Goal: Information Seeking & Learning: Compare options

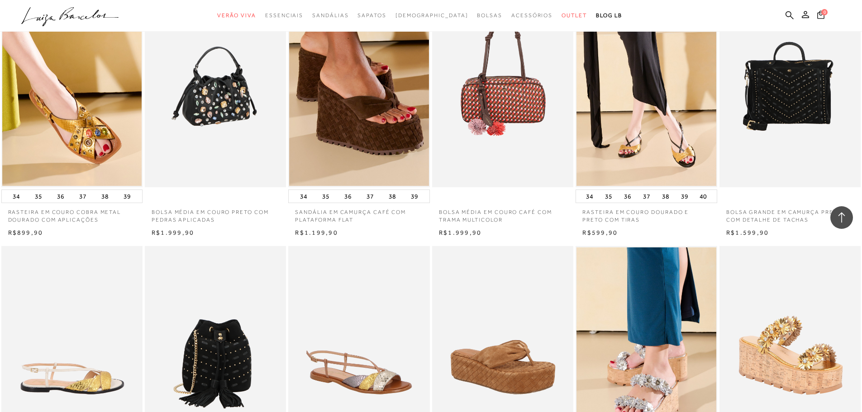
scroll to position [845, 0]
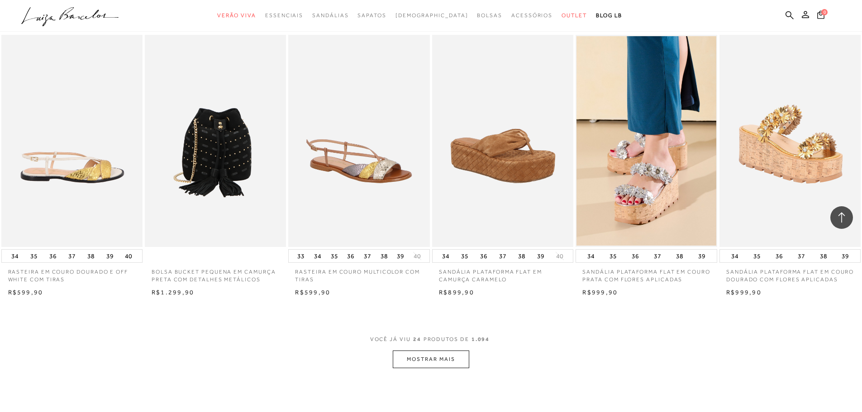
click at [408, 367] on button "MOSTRAR MAIS" at bounding box center [431, 360] width 76 height 18
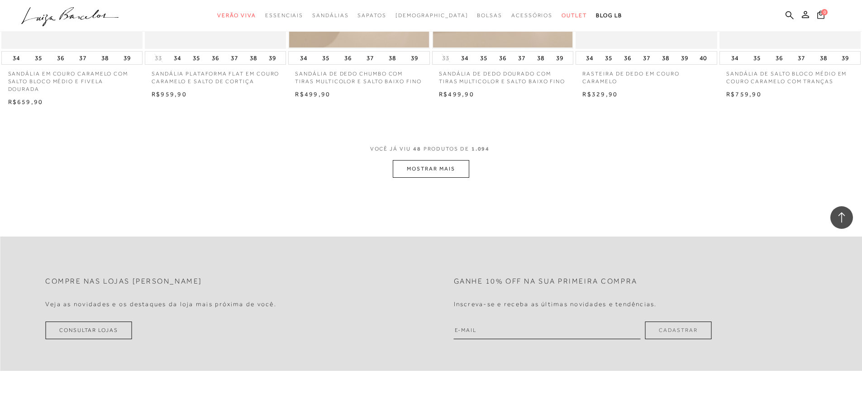
scroll to position [2142, 0]
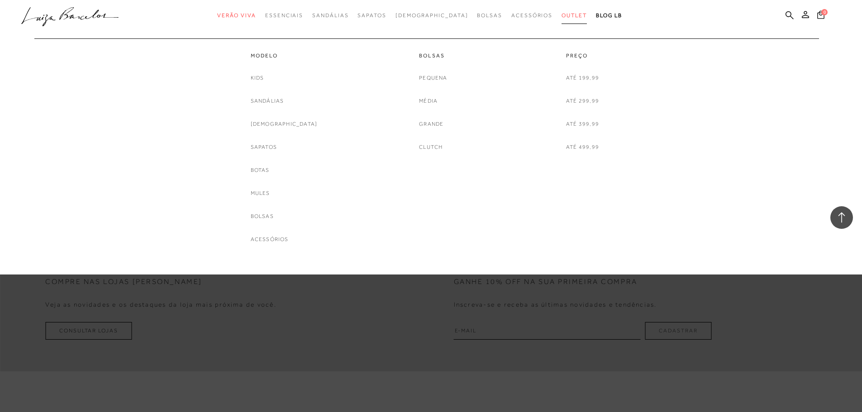
click at [562, 10] on link "Outlet" at bounding box center [574, 15] width 25 height 17
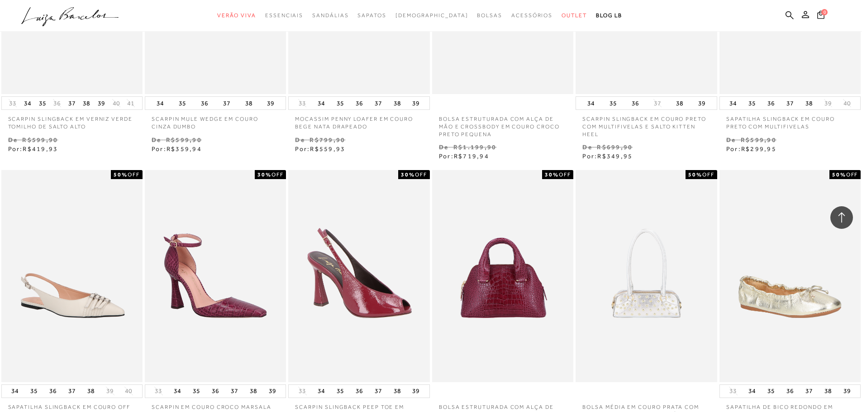
scroll to position [604, 0]
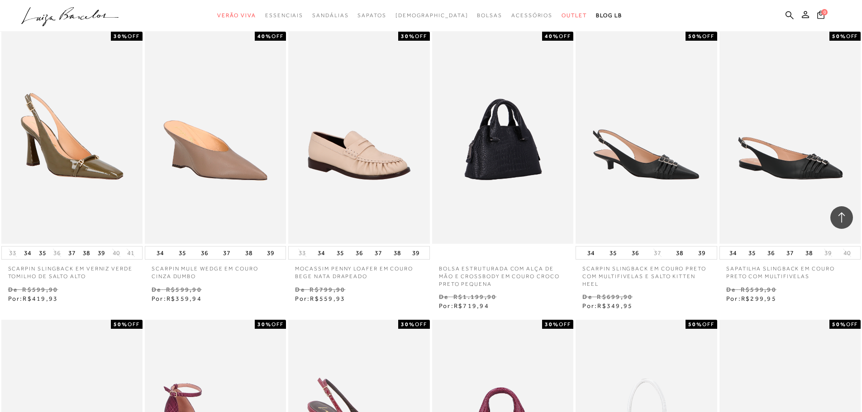
click at [495, 125] on ul at bounding box center [502, 138] width 139 height 210
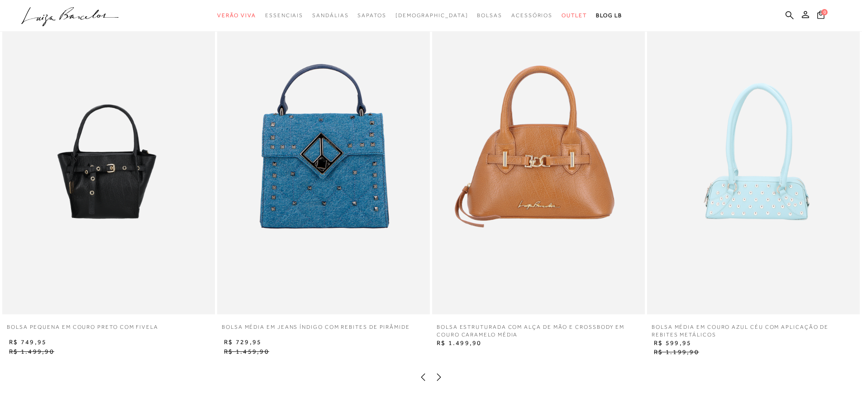
scroll to position [1780, 0]
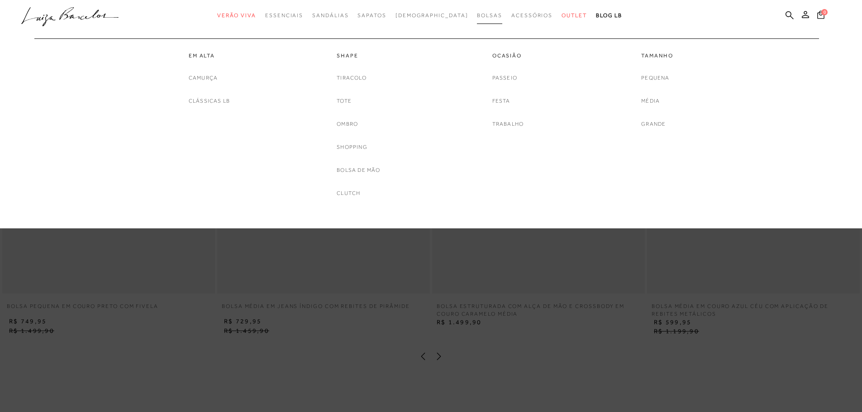
click at [477, 10] on link "Bolsas" at bounding box center [489, 15] width 25 height 17
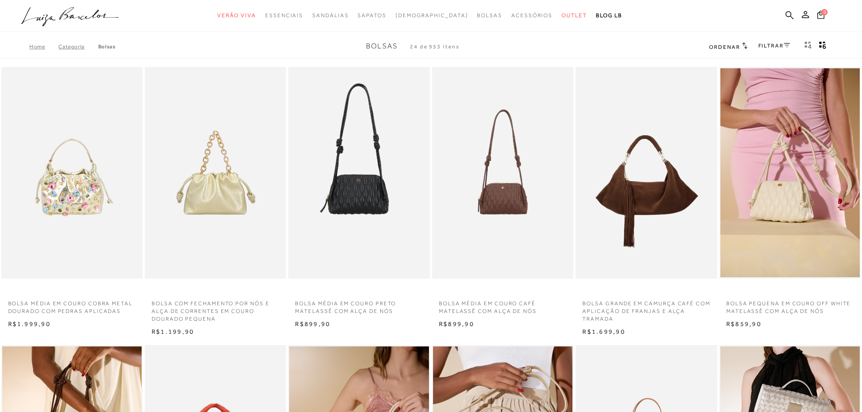
click at [728, 45] on span "Ordenar" at bounding box center [724, 47] width 31 height 6
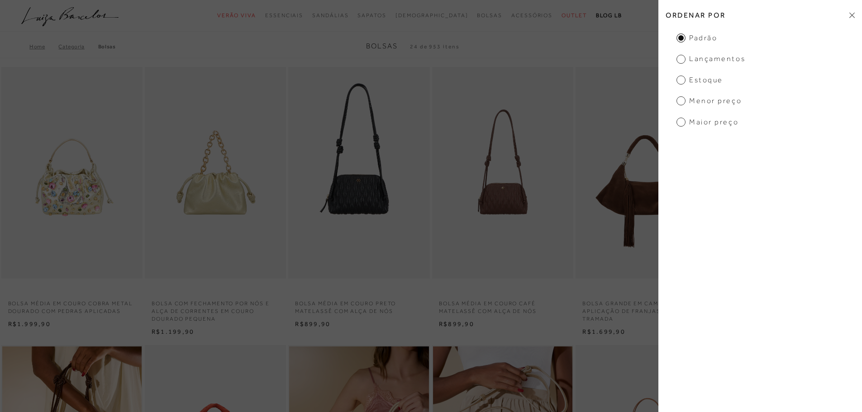
click at [710, 102] on span "Menor preço" at bounding box center [709, 101] width 65 height 10
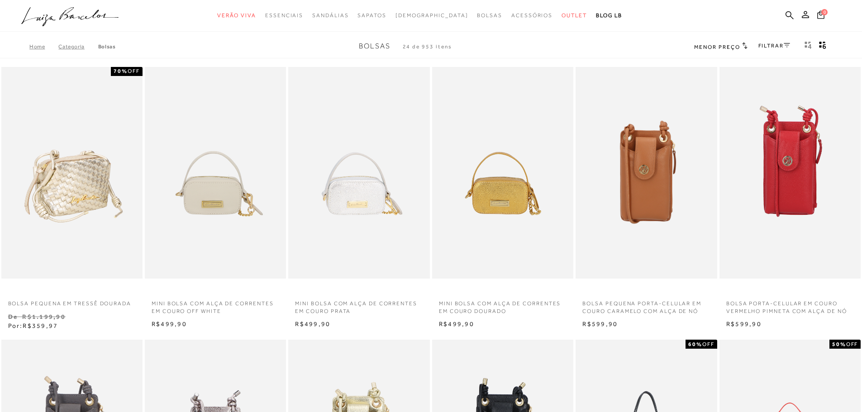
click at [66, 195] on img at bounding box center [72, 173] width 140 height 212
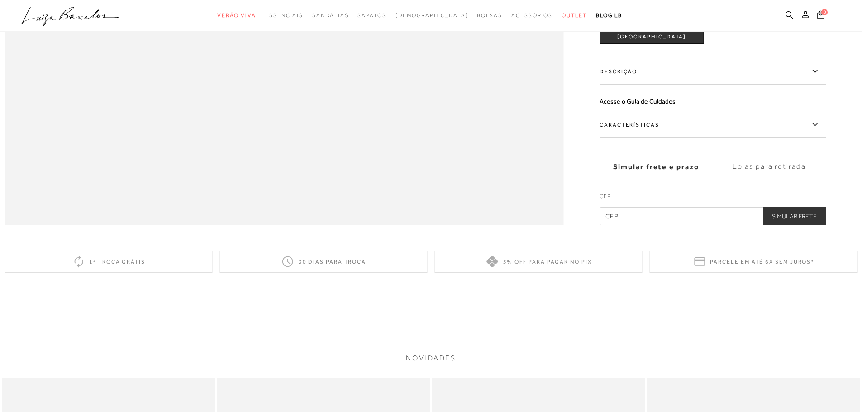
scroll to position [1267, 0]
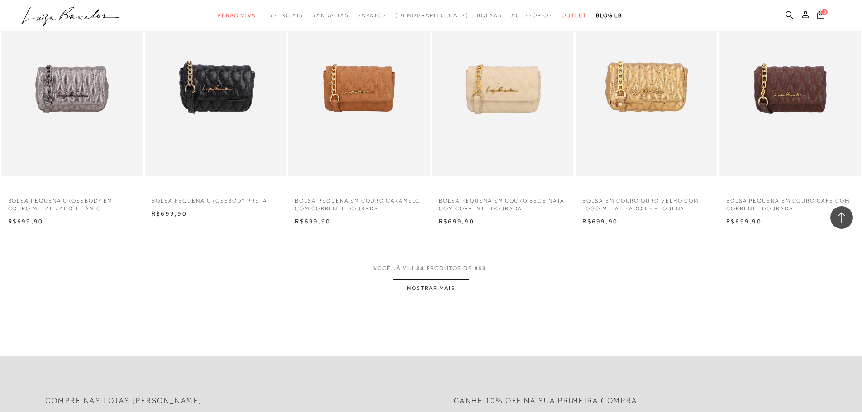
scroll to position [996, 0]
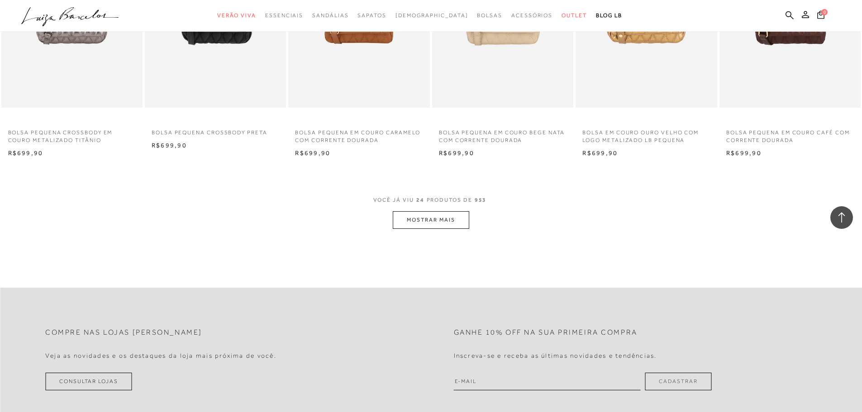
click at [440, 221] on button "MOSTRAR MAIS" at bounding box center [431, 220] width 76 height 18
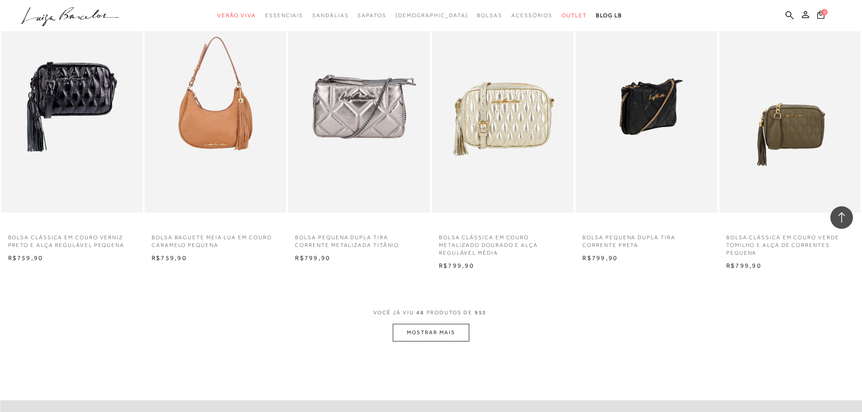
scroll to position [2173, 0]
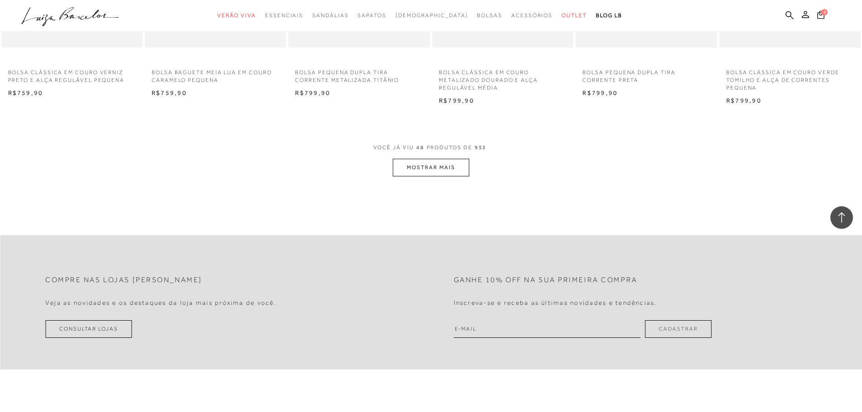
click at [459, 161] on button "MOSTRAR MAIS" at bounding box center [431, 168] width 76 height 18
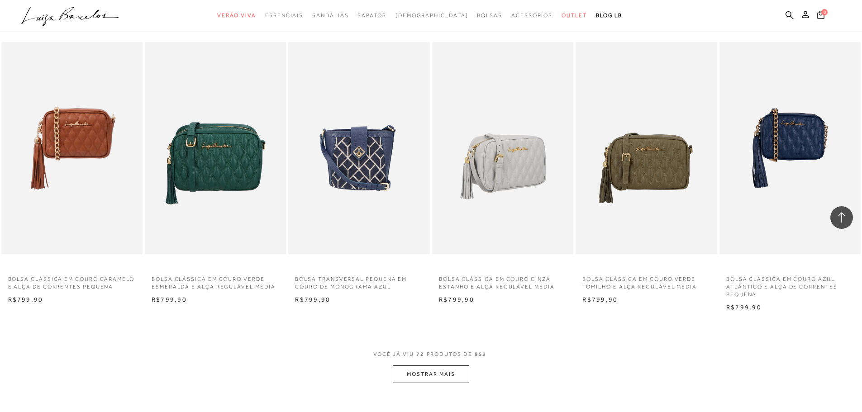
scroll to position [3168, 0]
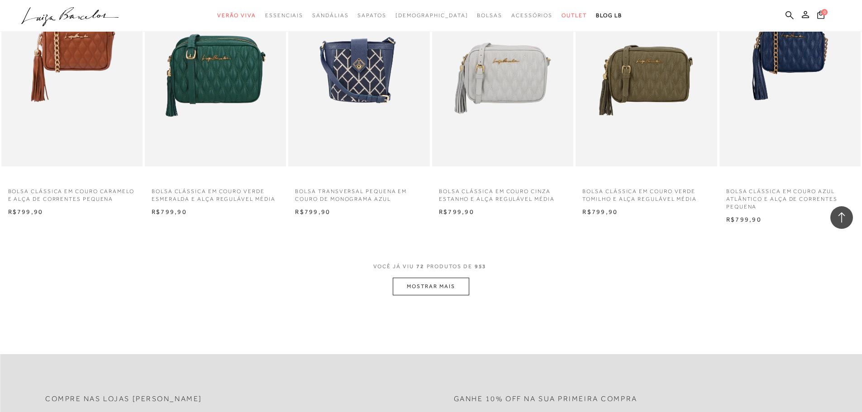
click at [420, 284] on button "MOSTRAR MAIS" at bounding box center [431, 287] width 76 height 18
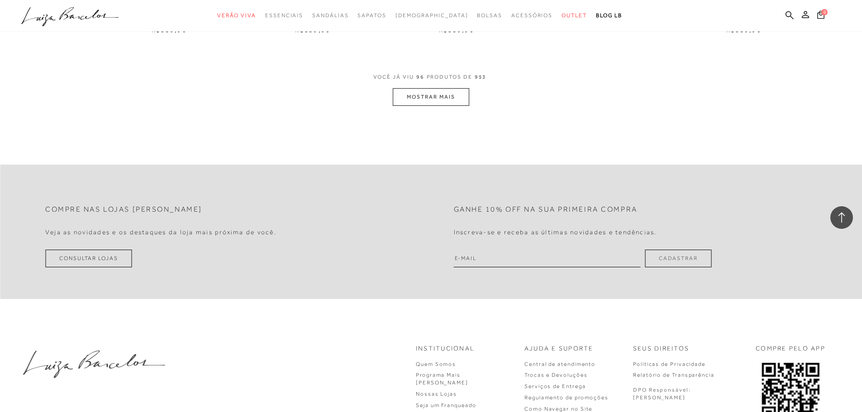
scroll to position [4466, 0]
click at [449, 91] on button "MOSTRAR MAIS" at bounding box center [431, 96] width 76 height 18
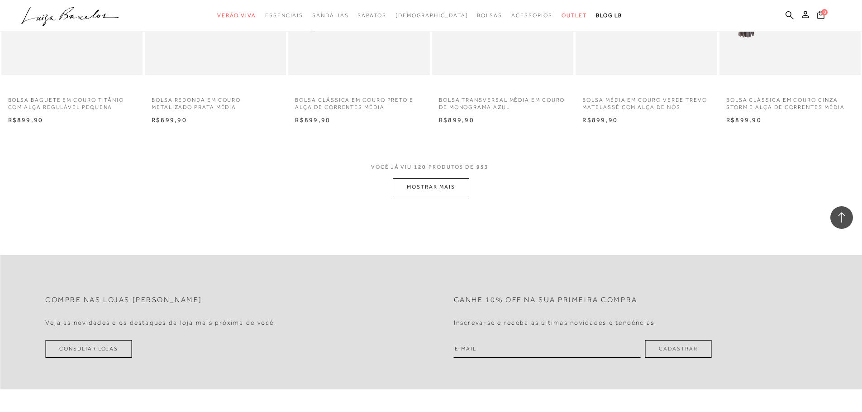
scroll to position [5462, 0]
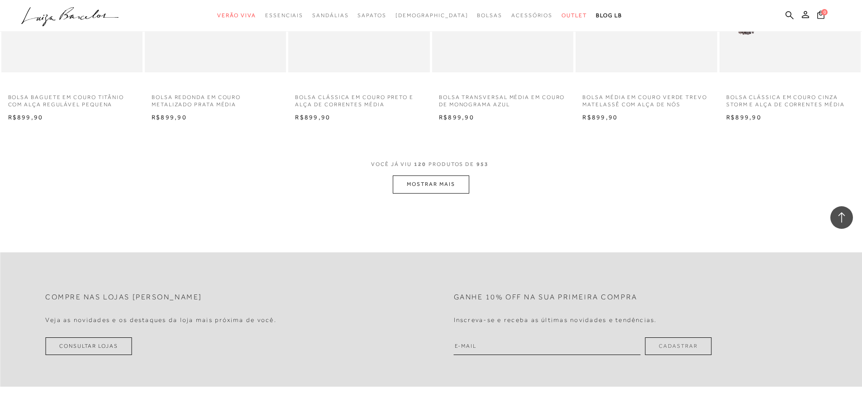
click at [401, 181] on button "MOSTRAR MAIS" at bounding box center [431, 185] width 76 height 18
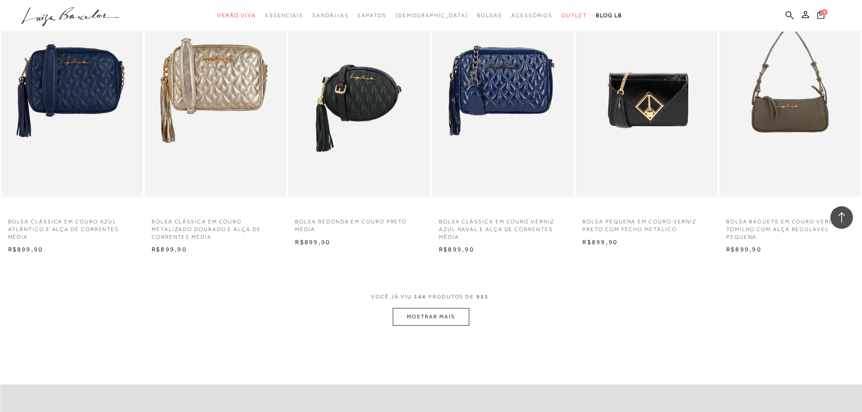
scroll to position [6427, 0]
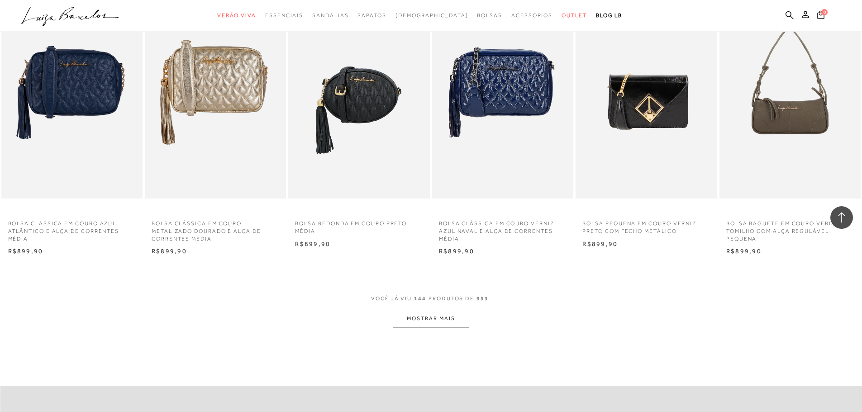
click at [426, 315] on button "MOSTRAR MAIS" at bounding box center [431, 319] width 76 height 18
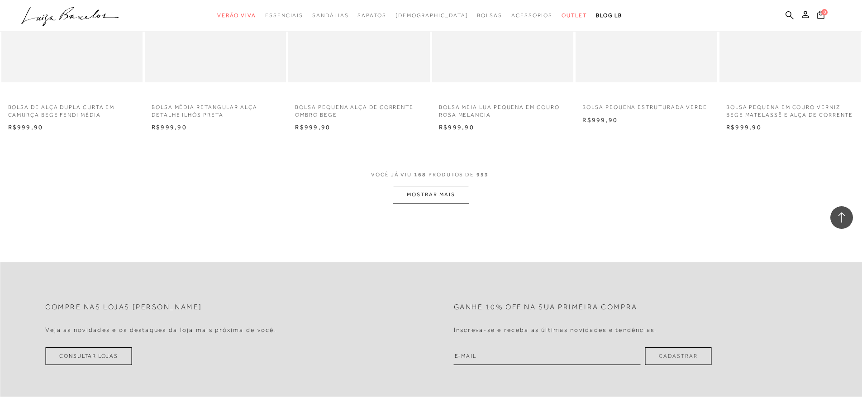
scroll to position [7664, 0]
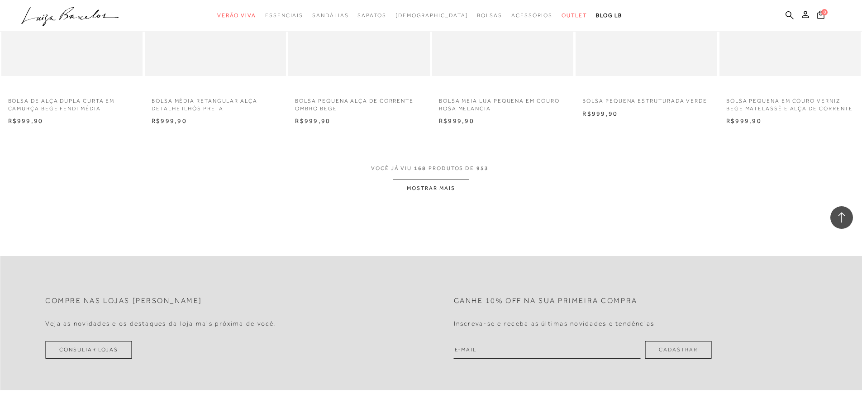
click at [418, 191] on button "MOSTRAR MAIS" at bounding box center [431, 189] width 76 height 18
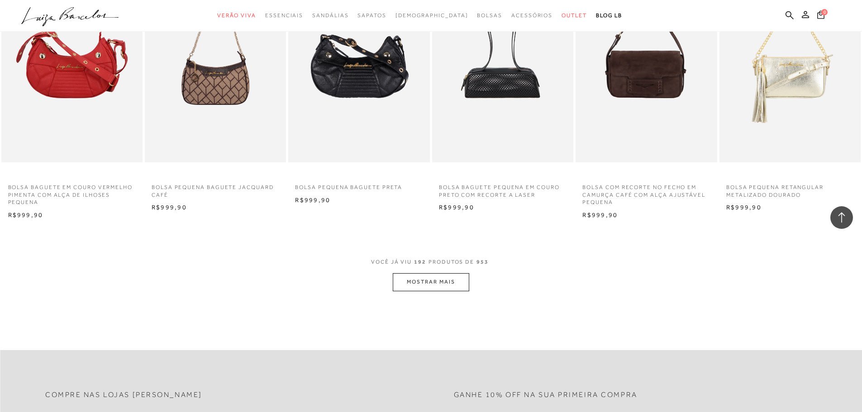
scroll to position [8660, 0]
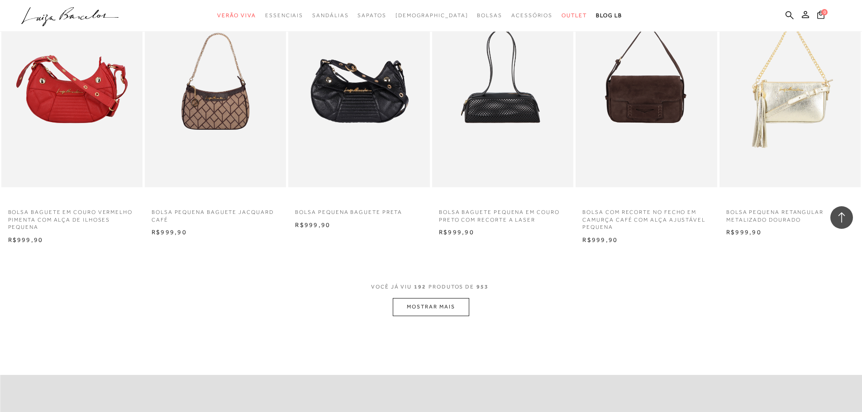
click at [425, 304] on button "MOSTRAR MAIS" at bounding box center [431, 307] width 76 height 18
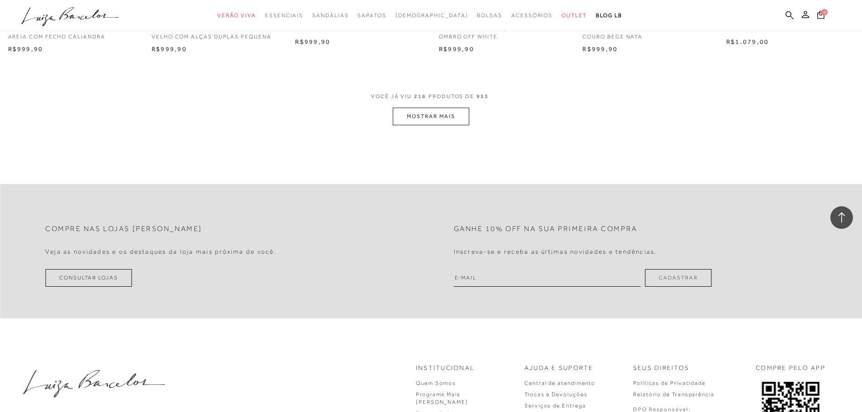
scroll to position [9837, 0]
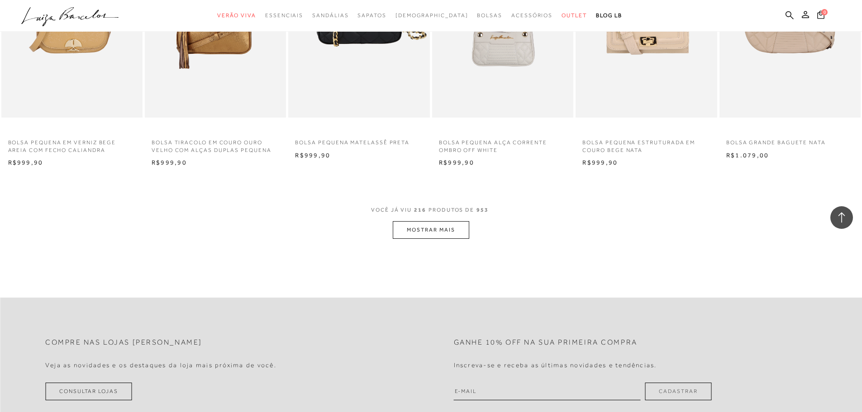
click at [444, 226] on button "MOSTRAR MAIS" at bounding box center [431, 230] width 76 height 18
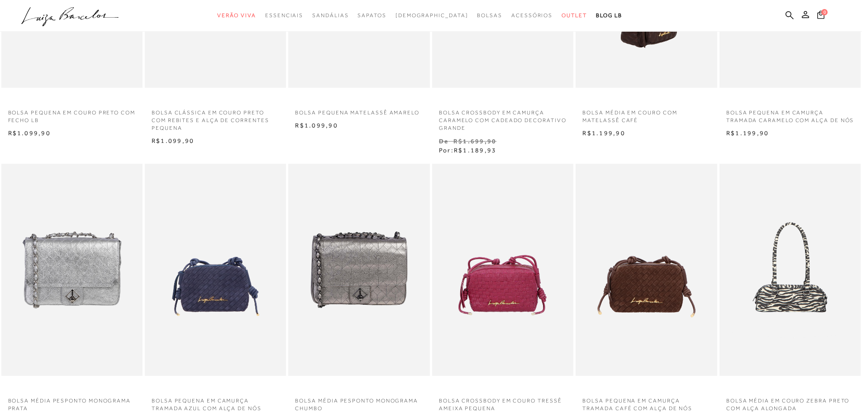
scroll to position [0, 0]
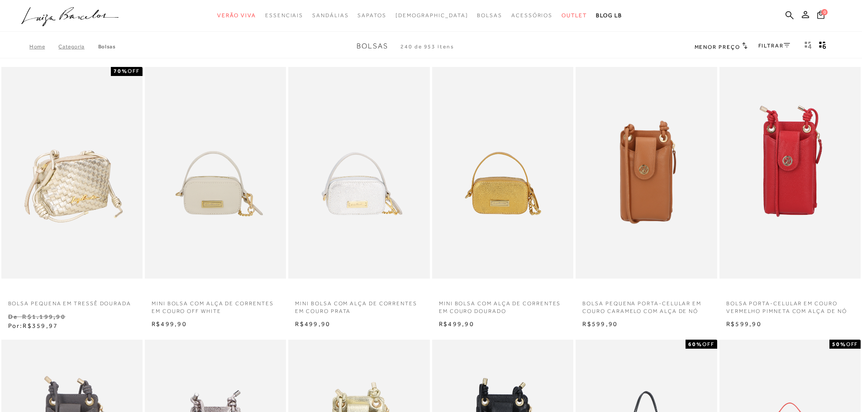
click at [80, 175] on img at bounding box center [72, 173] width 140 height 212
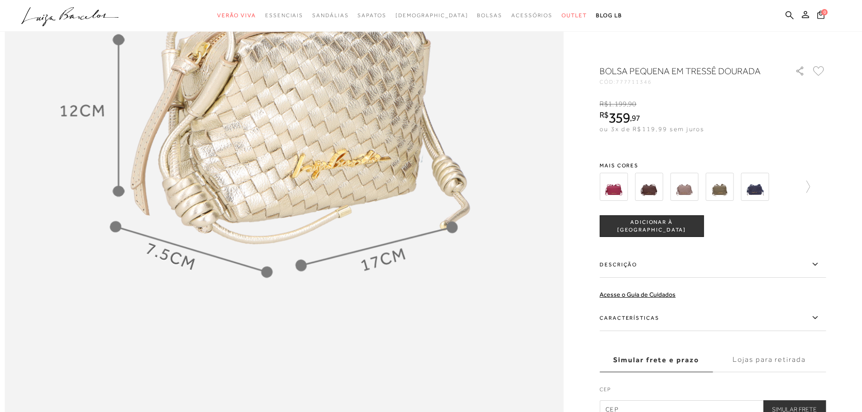
scroll to position [1056, 0]
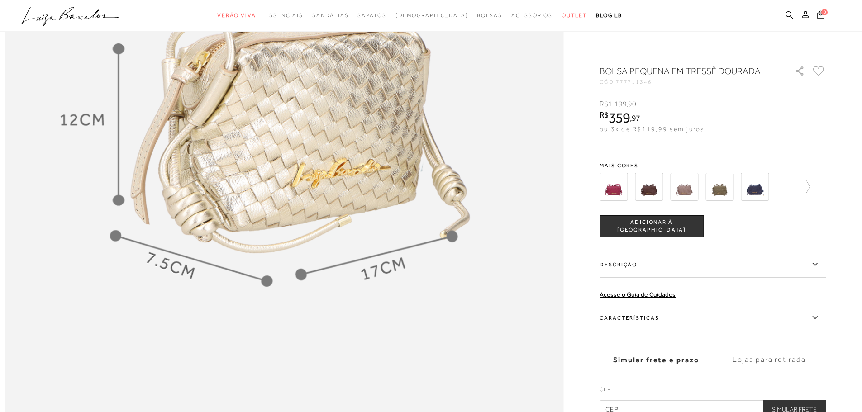
click at [646, 194] on img at bounding box center [649, 187] width 28 height 28
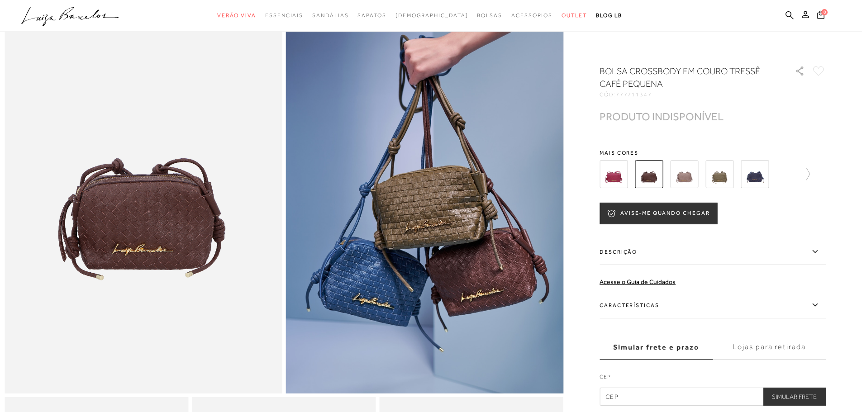
scroll to position [91, 0]
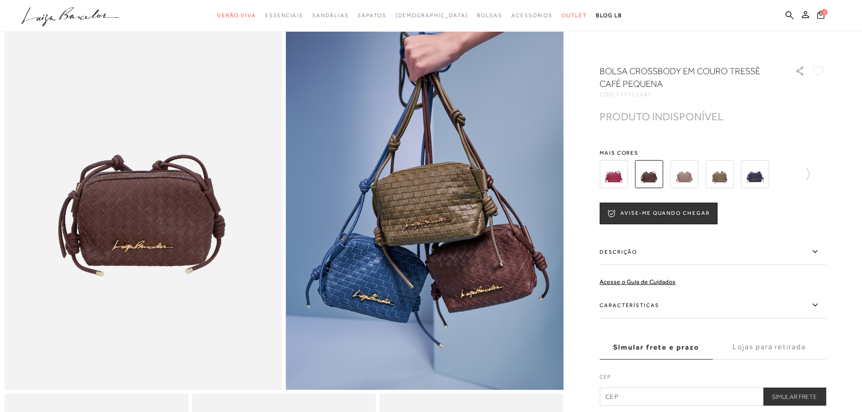
click at [688, 177] on img at bounding box center [684, 174] width 28 height 28
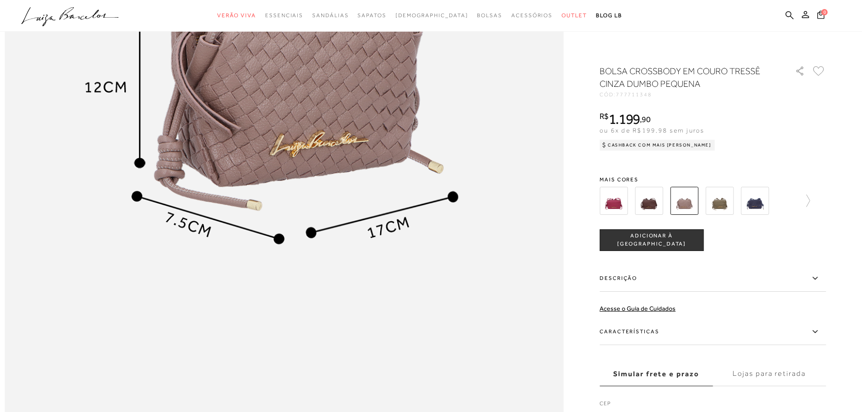
scroll to position [1026, 0]
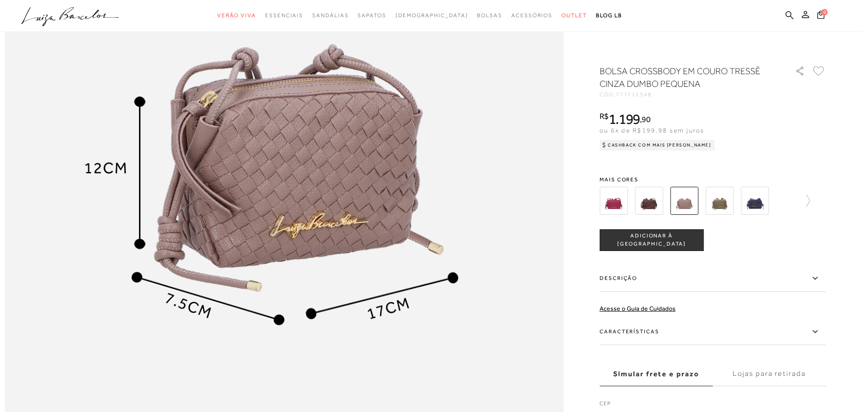
click at [757, 201] on img at bounding box center [755, 201] width 28 height 28
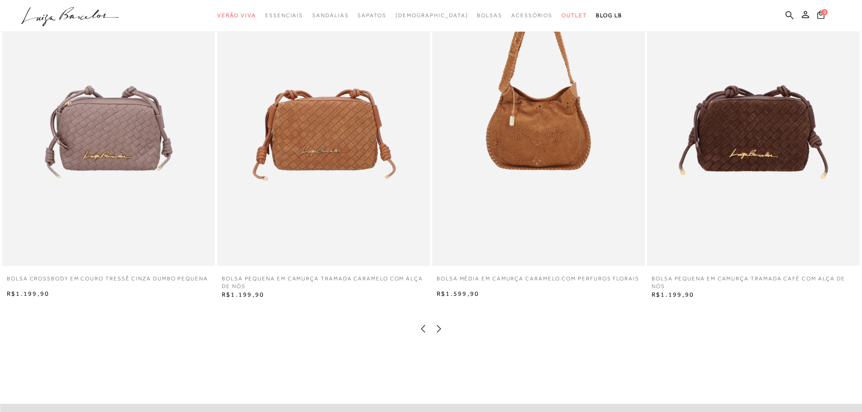
scroll to position [1388, 0]
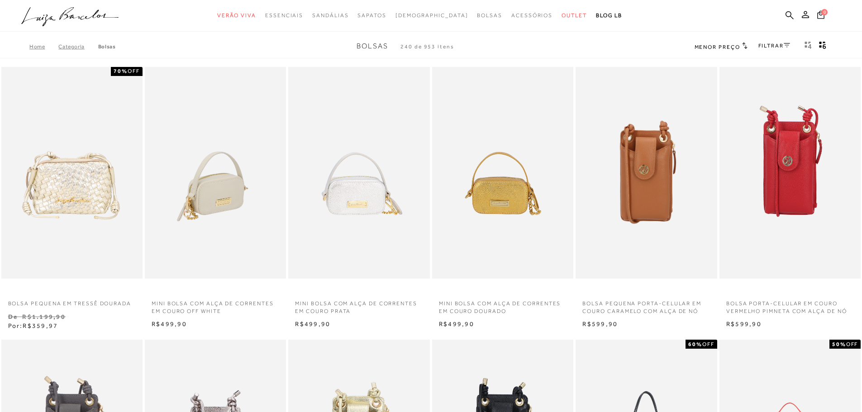
click at [234, 166] on img at bounding box center [216, 173] width 140 height 212
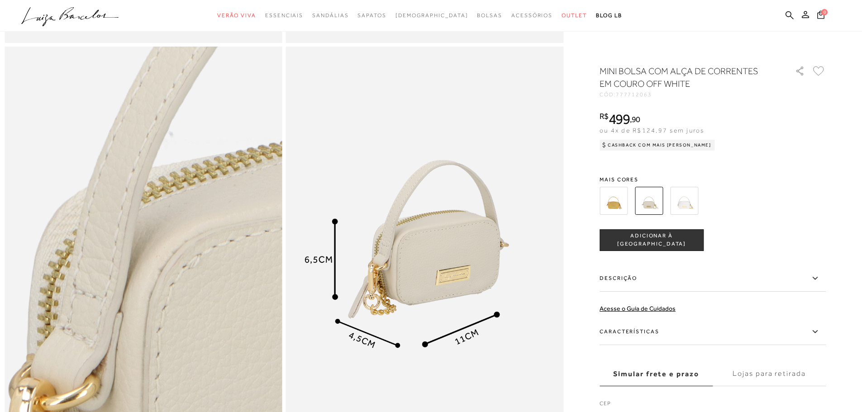
scroll to position [422, 0]
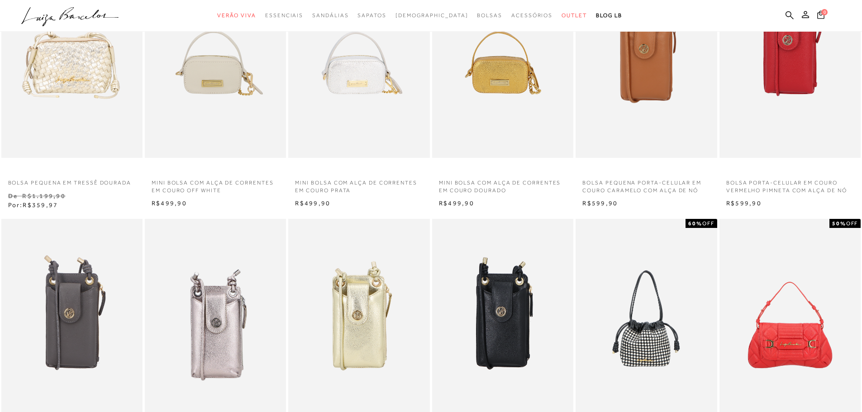
scroll to position [272, 0]
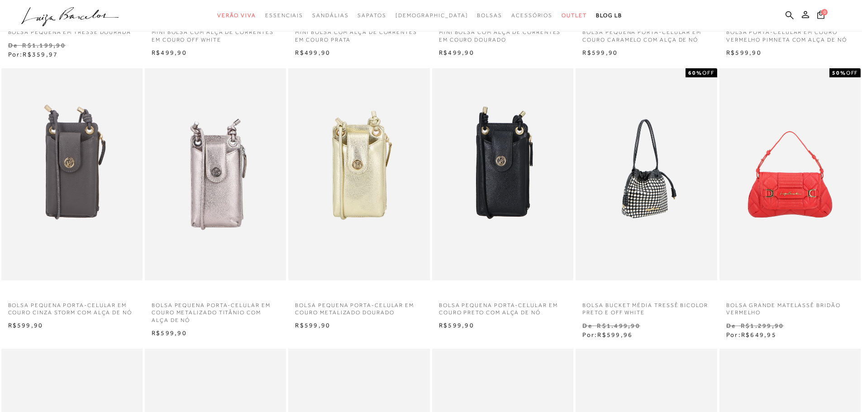
click at [660, 175] on img at bounding box center [647, 174] width 140 height 212
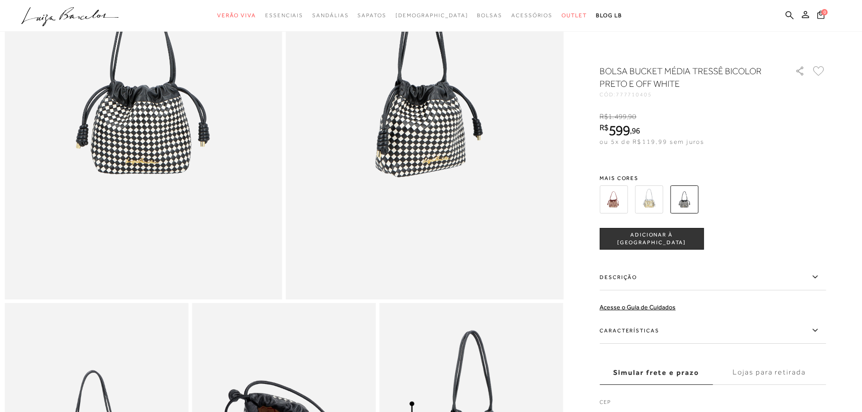
scroll to position [332, 0]
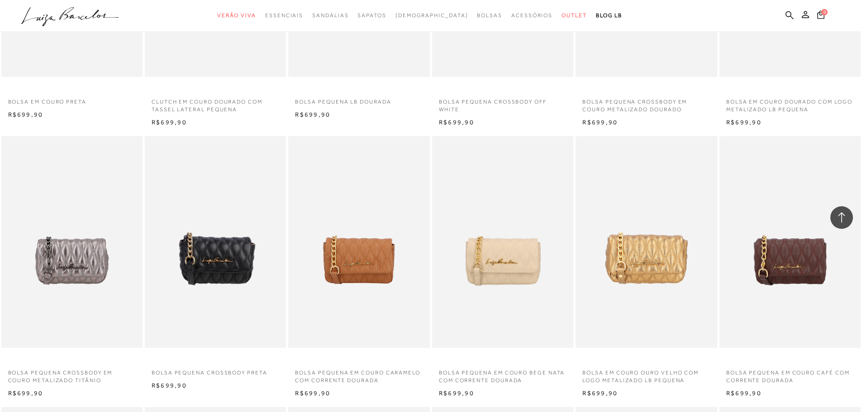
scroll to position [784, 0]
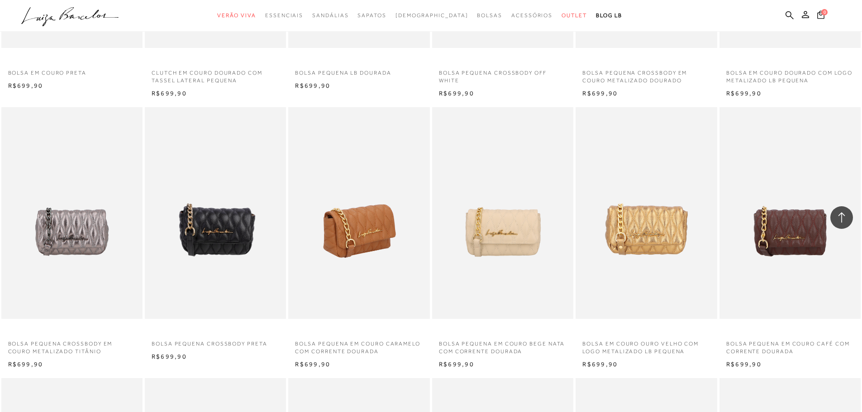
click at [339, 266] on img at bounding box center [359, 213] width 140 height 212
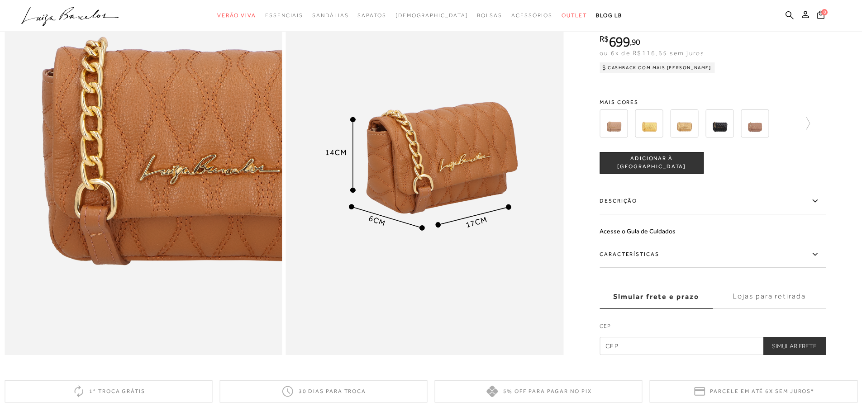
scroll to position [799, 0]
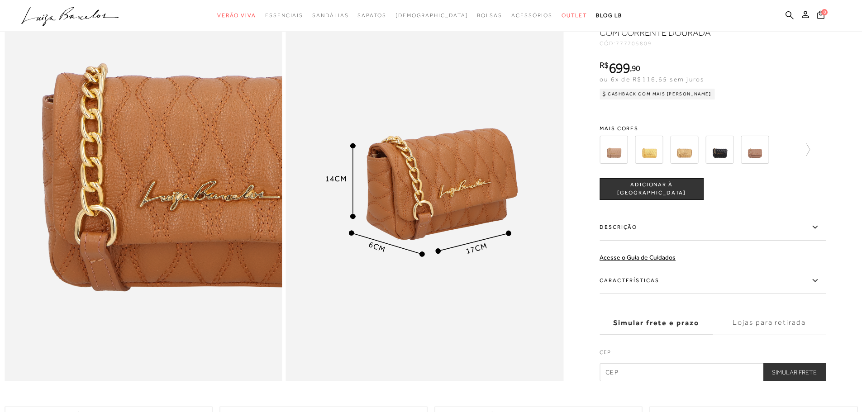
scroll to position [784, 0]
